Goal: Navigation & Orientation: Find specific page/section

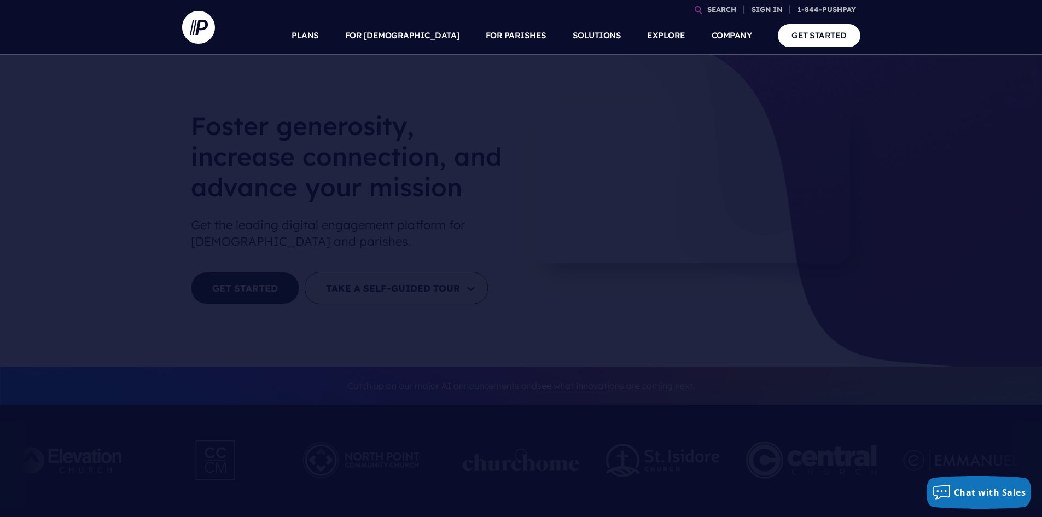
click at [339, 15] on ul "SEARCH SIGN IN PERSONAL SIGN IN" at bounding box center [543, 8] width 635 height 16
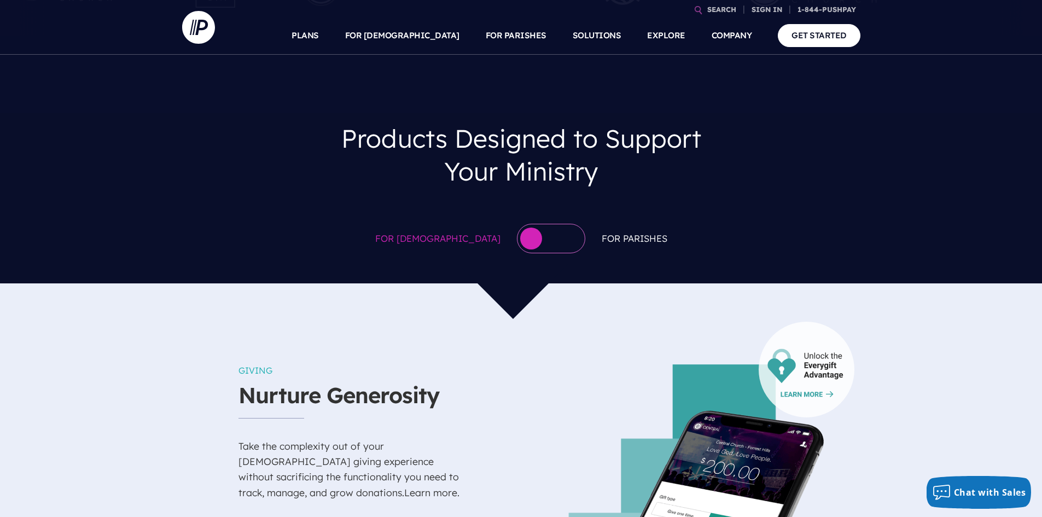
scroll to position [328, 0]
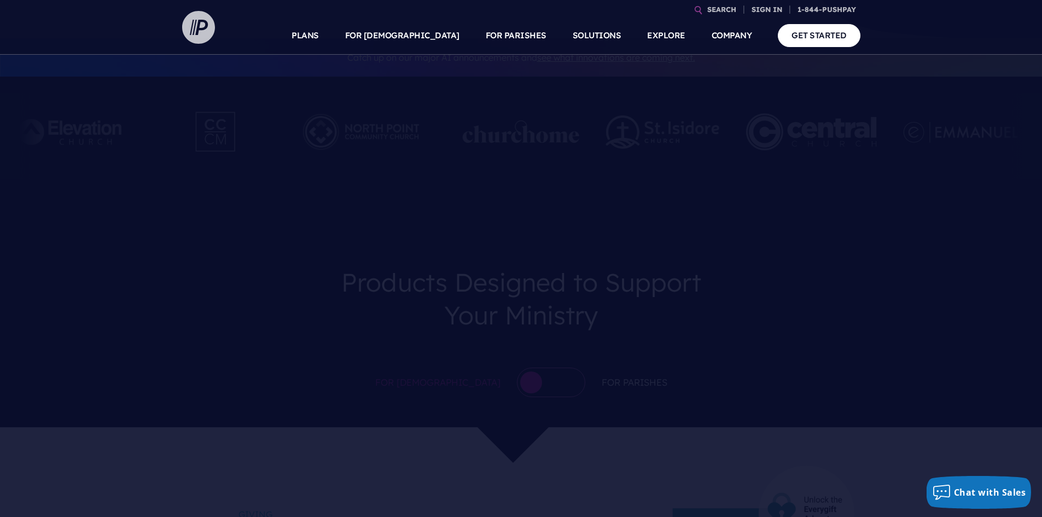
click at [195, 36] on img at bounding box center [198, 27] width 33 height 33
